Goal: Check status: Check status

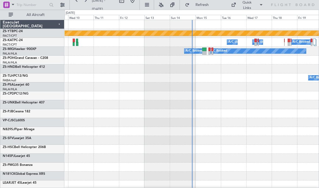
click at [41, 16] on span "All Aircraft" at bounding box center [35, 15] width 43 height 4
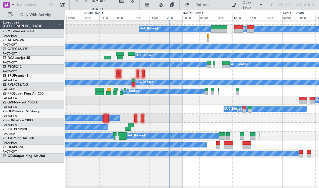
scroll to position [0, 0]
click at [207, 40] on div "A/C Booked" at bounding box center [192, 38] width 254 height 9
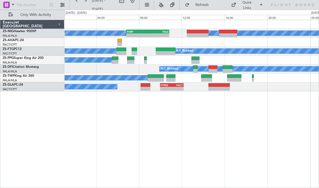
click at [118, 40] on div at bounding box center [119, 41] width 5 height 4
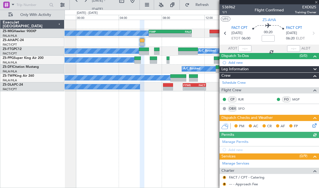
click at [316, 0] on div at bounding box center [270, 2] width 100 height 4
click at [317, 1] on div at bounding box center [270, 2] width 100 height 4
click at [316, 1] on div at bounding box center [270, 2] width 100 height 4
click at [316, 2] on span at bounding box center [316, 2] width 5 height 5
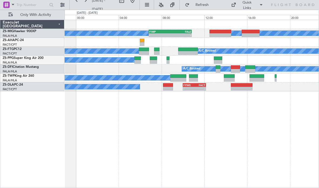
click at [316, 1] on div "Quick Links" at bounding box center [268, 5] width 101 height 10
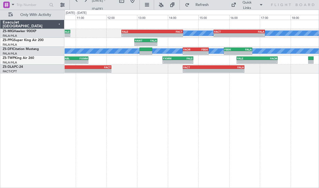
click at [163, 29] on div "A/C Booked A/C Booked - - FALE 12:30 Z FACT 14:30 Z - - FACT 15:30 Z FALA 17:10…" at bounding box center [192, 33] width 254 height 9
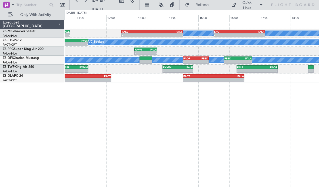
click at [180, 33] on div "- -" at bounding box center [153, 35] width 62 height 4
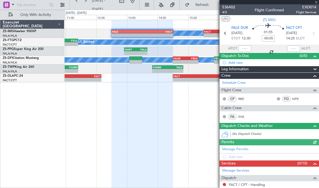
click at [317, 2] on div at bounding box center [270, 2] width 100 height 4
click at [318, 1] on div at bounding box center [270, 2] width 100 height 4
click at [317, 1] on span at bounding box center [316, 2] width 5 height 5
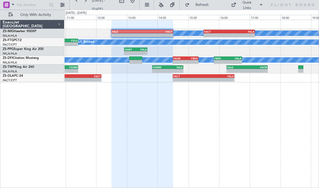
type input "0"
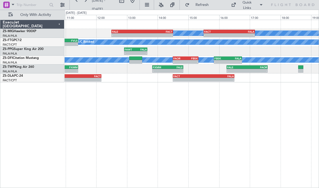
click at [198, 81] on div "- -" at bounding box center [204, 80] width 62 height 4
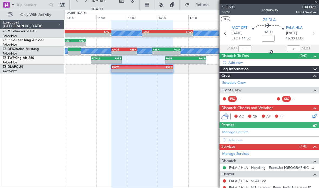
click at [317, 1] on div at bounding box center [270, 2] width 100 height 4
click at [318, 0] on div at bounding box center [270, 2] width 100 height 4
click at [317, 2] on span at bounding box center [316, 2] width 5 height 5
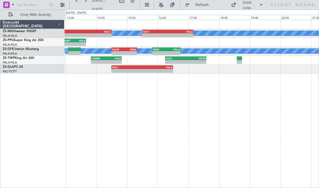
click at [316, 3] on div "Quick Links" at bounding box center [268, 5] width 101 height 10
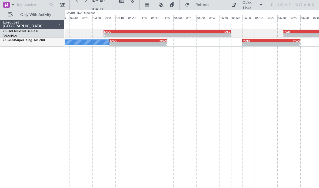
click at [256, 80] on div "- - FALA 04:00 Z FASB 05:50 Z - - FASB 06:35 Z FARS 07:50 Z A/C Booked A/C Book…" at bounding box center [192, 104] width 255 height 169
